Goal: Information Seeking & Learning: Learn about a topic

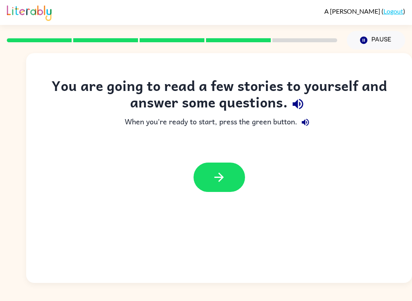
click at [214, 179] on icon "button" at bounding box center [219, 177] width 14 height 14
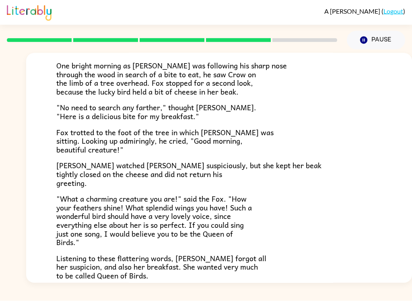
scroll to position [103, 0]
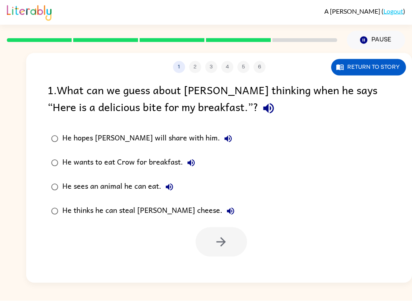
scroll to position [0, 0]
click at [258, 118] on button "button" at bounding box center [268, 108] width 21 height 21
click at [225, 138] on icon "button" at bounding box center [228, 138] width 7 height 7
click at [195, 161] on icon "button" at bounding box center [191, 163] width 10 height 10
click at [174, 188] on button "He sees an animal he can eat." at bounding box center [169, 187] width 16 height 16
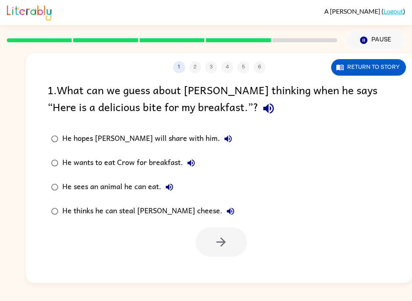
click at [227, 211] on icon "button" at bounding box center [230, 211] width 7 height 7
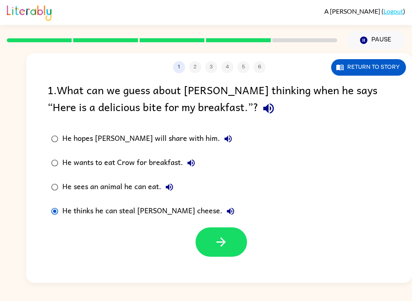
click at [204, 240] on button "button" at bounding box center [222, 241] width 52 height 29
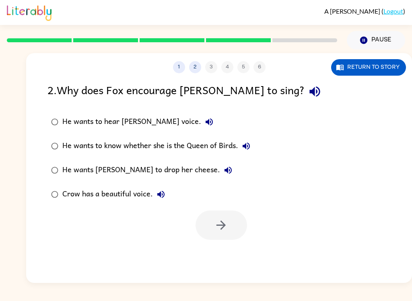
click at [205, 120] on icon "button" at bounding box center [210, 122] width 10 height 10
click at [220, 170] on button "He wants Crow to drop her cheese." at bounding box center [228, 170] width 16 height 16
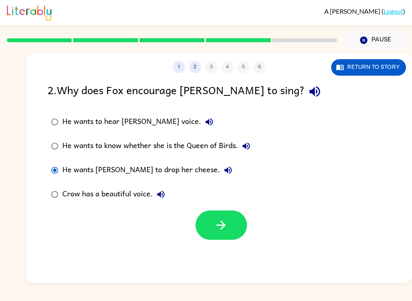
click at [231, 229] on button "button" at bounding box center [222, 225] width 52 height 29
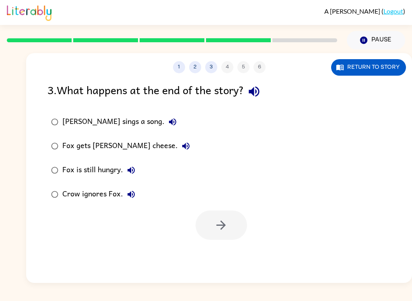
click at [265, 92] on button "button" at bounding box center [254, 91] width 21 height 21
click at [168, 124] on icon "button" at bounding box center [173, 122] width 10 height 10
click at [181, 151] on icon "button" at bounding box center [186, 146] width 10 height 10
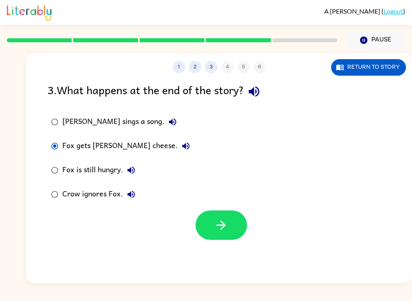
click at [232, 226] on button "button" at bounding box center [222, 225] width 52 height 29
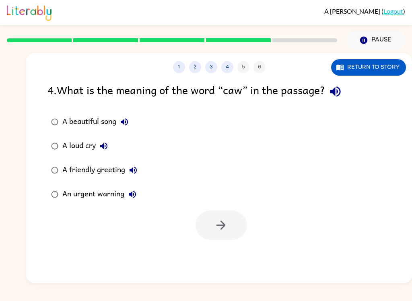
click at [343, 91] on icon "button" at bounding box center [336, 92] width 14 height 14
click at [66, 118] on div "A beautiful song" at bounding box center [97, 122] width 70 height 16
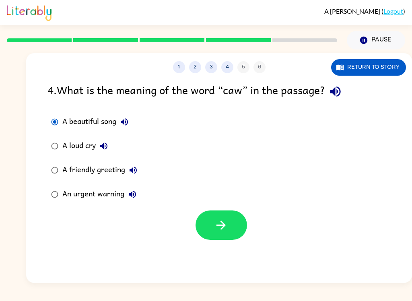
click at [221, 219] on icon "button" at bounding box center [221, 225] width 14 height 14
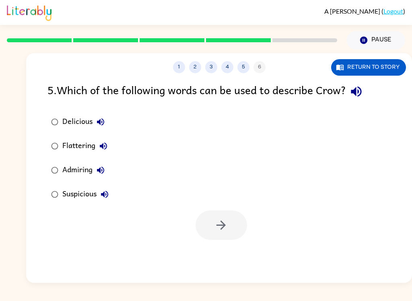
click at [110, 117] on label "Delicious" at bounding box center [80, 122] width 74 height 24
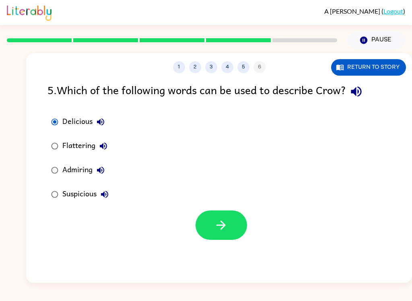
click at [109, 149] on button "Flattering" at bounding box center [103, 146] width 16 height 16
click at [101, 172] on icon "button" at bounding box center [101, 170] width 10 height 10
click at [105, 199] on icon "button" at bounding box center [105, 195] width 10 height 10
click at [223, 219] on icon "button" at bounding box center [221, 225] width 14 height 14
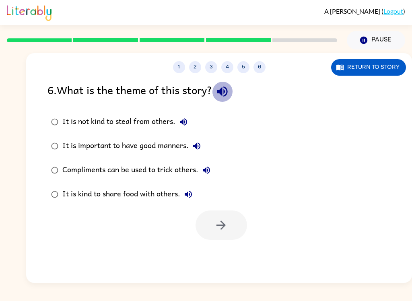
click at [225, 93] on icon "button" at bounding box center [222, 92] width 10 height 10
click at [190, 122] on button "It is not kind to steal from others." at bounding box center [184, 122] width 16 height 16
click at [200, 145] on icon "button" at bounding box center [197, 146] width 10 height 10
click at [210, 169] on icon "button" at bounding box center [206, 170] width 7 height 7
click at [67, 163] on div "Compliments can be used to trick others." at bounding box center [138, 170] width 152 height 16
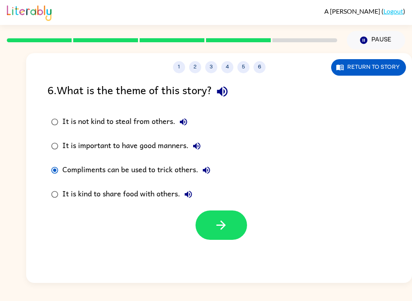
click at [207, 226] on button "button" at bounding box center [222, 225] width 52 height 29
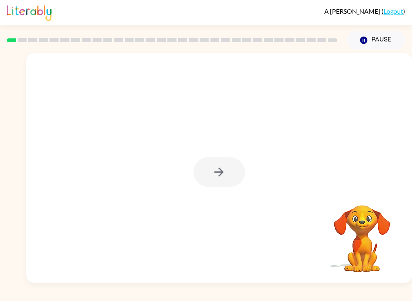
click at [240, 170] on div at bounding box center [220, 171] width 52 height 29
click at [229, 175] on button "button" at bounding box center [220, 171] width 52 height 29
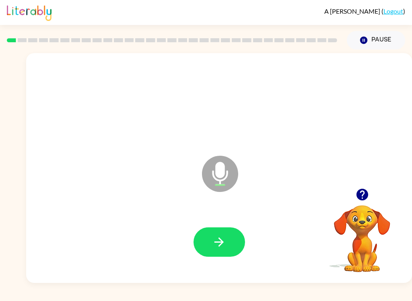
click at [229, 232] on button "button" at bounding box center [220, 241] width 52 height 29
click at [226, 240] on button "button" at bounding box center [220, 241] width 52 height 29
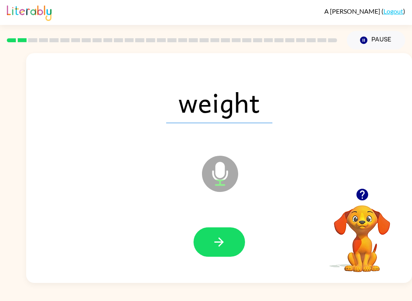
click at [240, 236] on button "button" at bounding box center [220, 241] width 52 height 29
click at [235, 250] on button "button" at bounding box center [220, 241] width 52 height 29
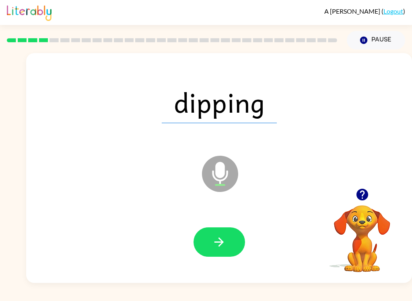
click at [233, 248] on button "button" at bounding box center [220, 241] width 52 height 29
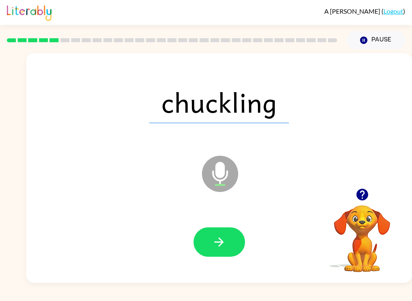
click at [227, 243] on button "button" at bounding box center [220, 241] width 52 height 29
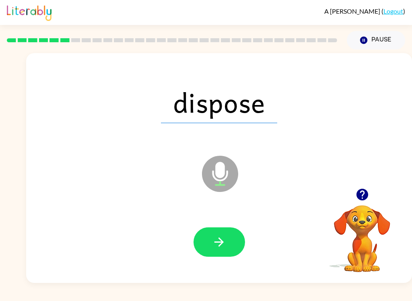
click at [234, 242] on button "button" at bounding box center [220, 241] width 52 height 29
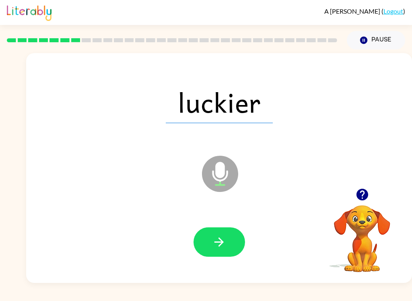
click at [225, 236] on icon "button" at bounding box center [219, 242] width 14 height 14
click at [232, 238] on button "button" at bounding box center [220, 241] width 52 height 29
click at [233, 252] on button "button" at bounding box center [220, 241] width 52 height 29
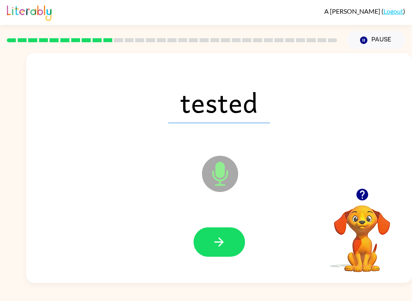
click at [228, 238] on button "button" at bounding box center [220, 241] width 52 height 29
click at [227, 247] on button "button" at bounding box center [220, 241] width 52 height 29
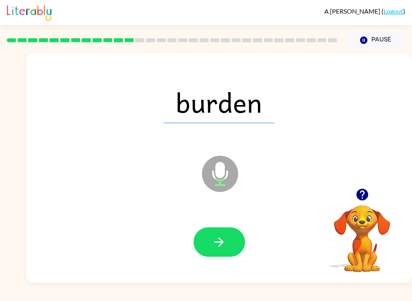
click at [232, 251] on button "button" at bounding box center [220, 241] width 52 height 29
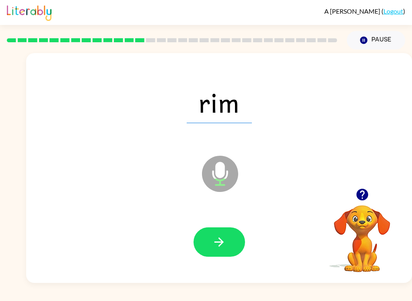
click at [228, 255] on button "button" at bounding box center [220, 241] width 52 height 29
click at [223, 255] on button "button" at bounding box center [220, 241] width 52 height 29
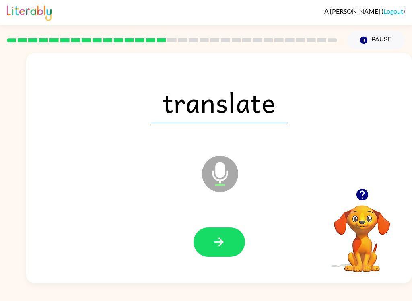
click at [229, 252] on button "button" at bounding box center [220, 241] width 52 height 29
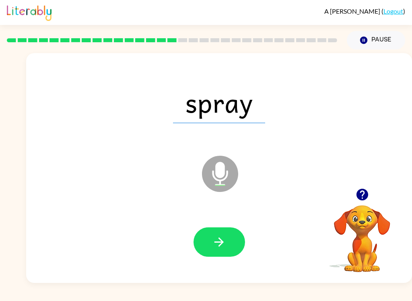
click at [234, 244] on button "button" at bounding box center [220, 241] width 52 height 29
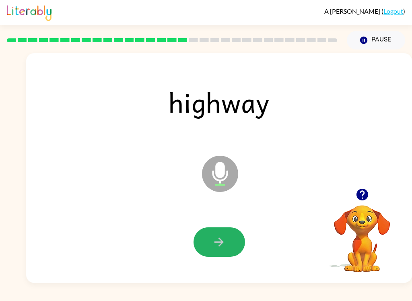
click at [217, 236] on icon "button" at bounding box center [219, 242] width 14 height 14
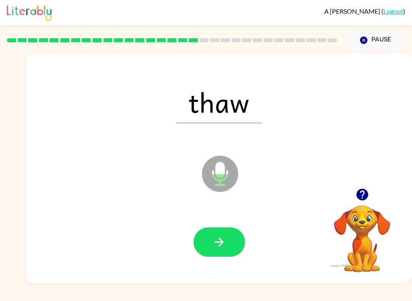
click at [224, 237] on icon "button" at bounding box center [219, 242] width 14 height 14
click at [227, 242] on button "button" at bounding box center [220, 241] width 52 height 29
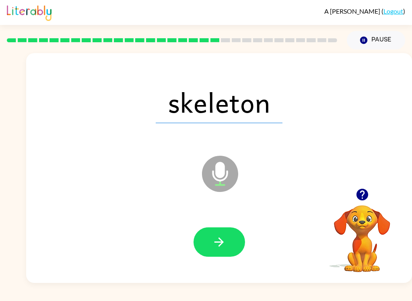
click at [221, 256] on button "button" at bounding box center [220, 241] width 52 height 29
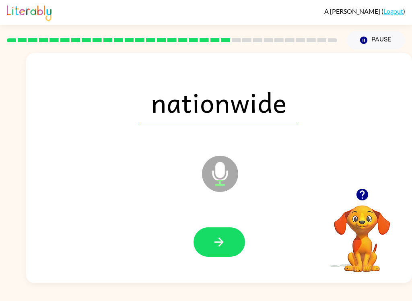
click at [229, 238] on button "button" at bounding box center [220, 241] width 52 height 29
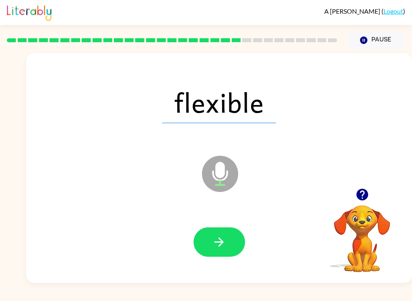
click at [236, 240] on button "button" at bounding box center [220, 241] width 52 height 29
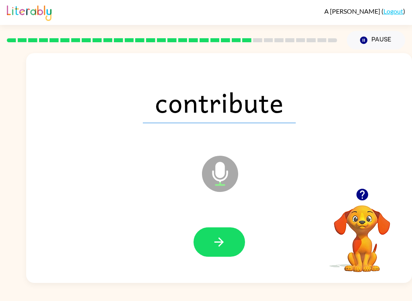
click at [217, 247] on icon "button" at bounding box center [219, 242] width 14 height 14
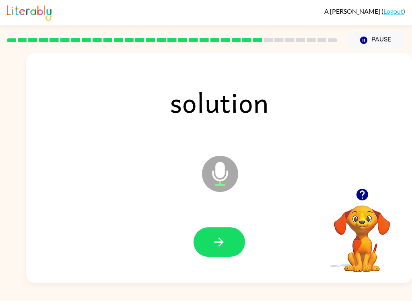
click at [222, 236] on icon "button" at bounding box center [219, 242] width 14 height 14
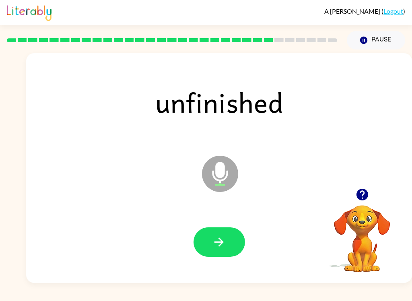
click at [232, 257] on button "button" at bounding box center [220, 241] width 52 height 29
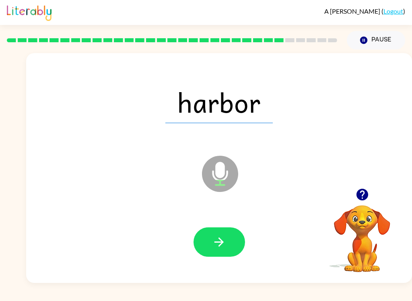
click at [224, 243] on icon "button" at bounding box center [219, 242] width 14 height 14
click at [227, 243] on button "button" at bounding box center [220, 241] width 52 height 29
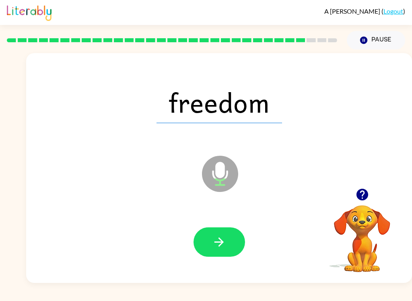
click at [230, 246] on button "button" at bounding box center [220, 241] width 52 height 29
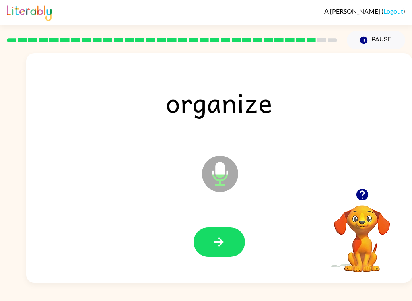
click at [233, 249] on button "button" at bounding box center [220, 241] width 52 height 29
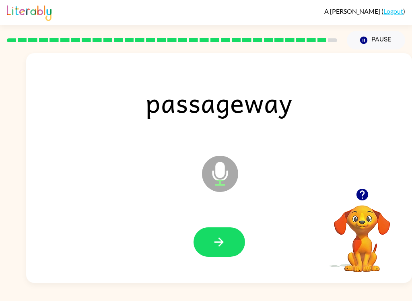
click at [229, 253] on button "button" at bounding box center [220, 241] width 52 height 29
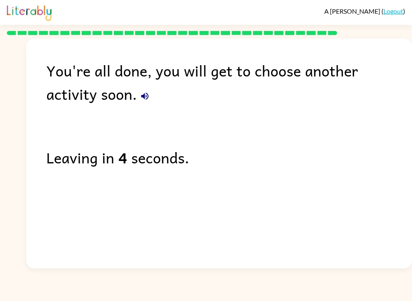
click at [99, 92] on div "You're all done, you will get to choose another activity soon." at bounding box center [229, 82] width 366 height 47
click at [137, 103] on button "button" at bounding box center [145, 96] width 16 height 16
